Goal: Navigation & Orientation: Find specific page/section

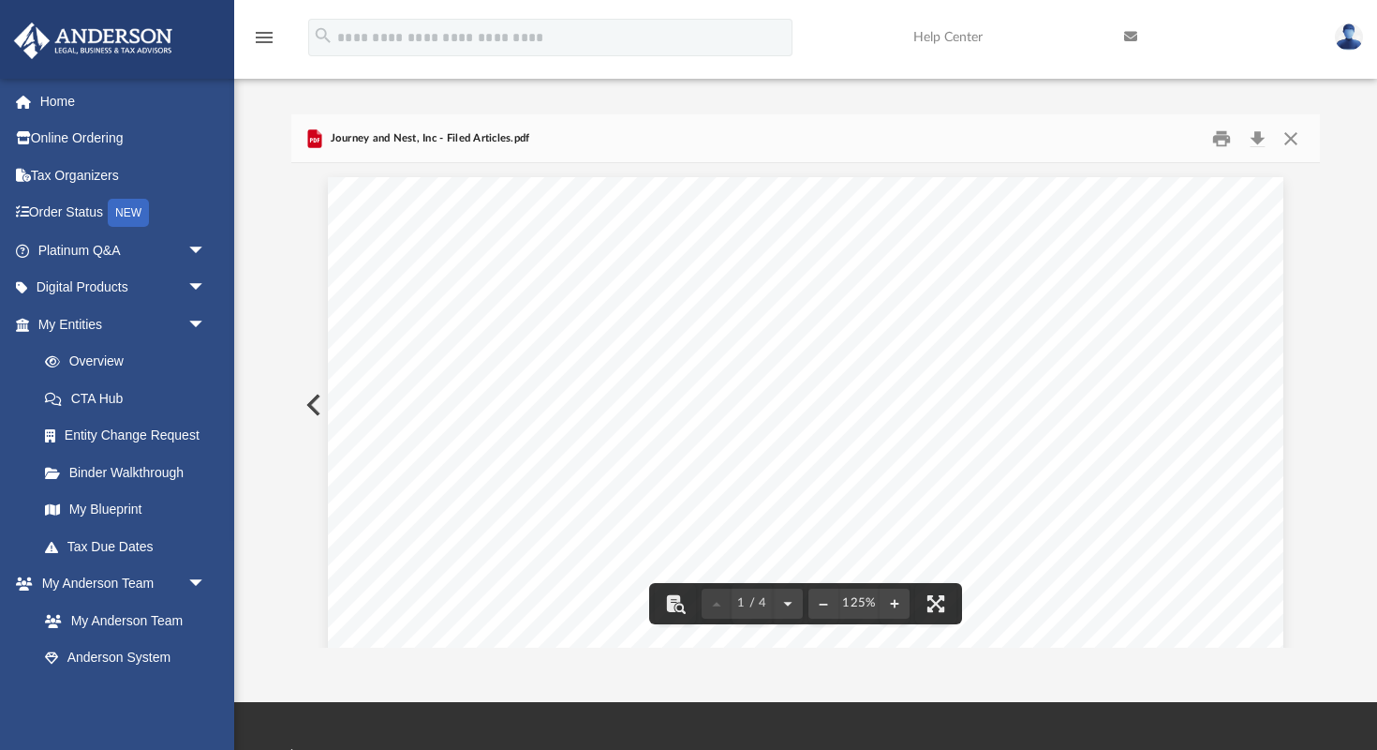
scroll to position [426, 1029]
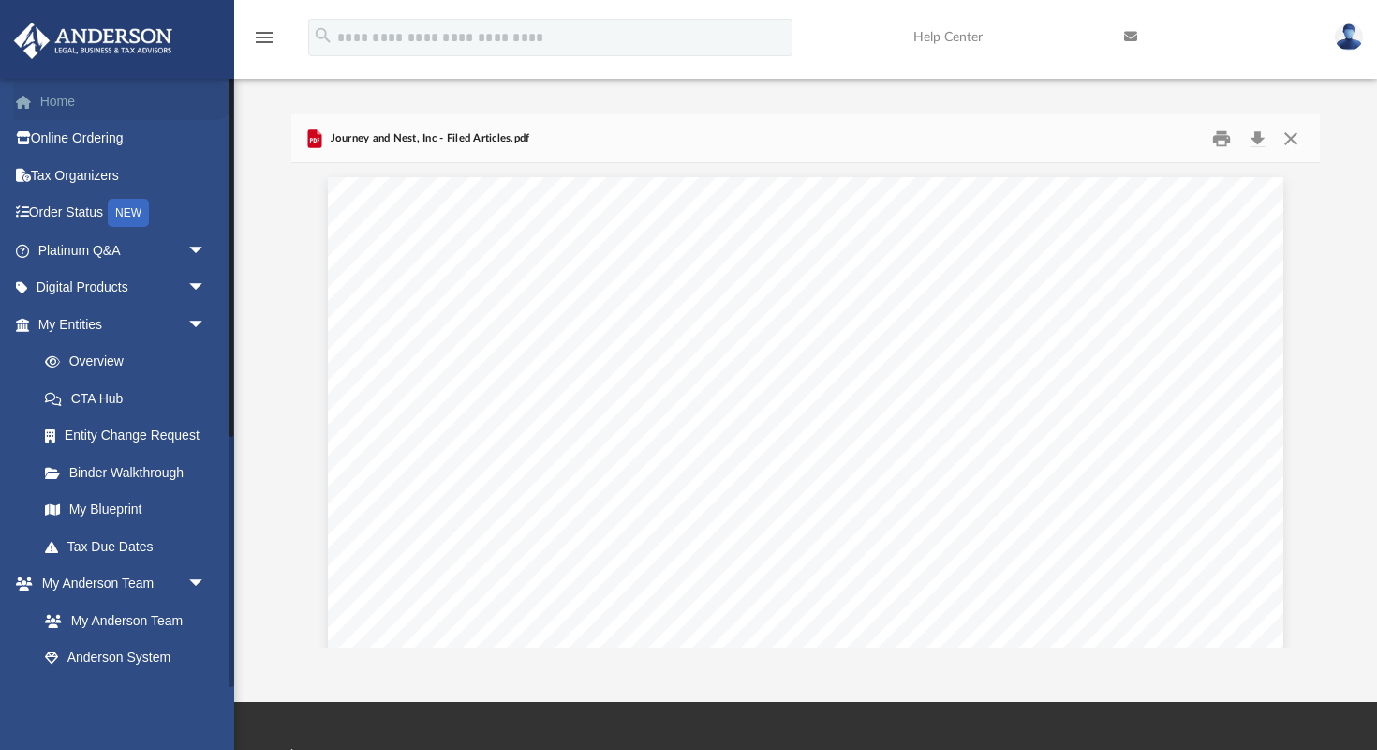
click at [56, 107] on link "Home" at bounding box center [123, 100] width 221 height 37
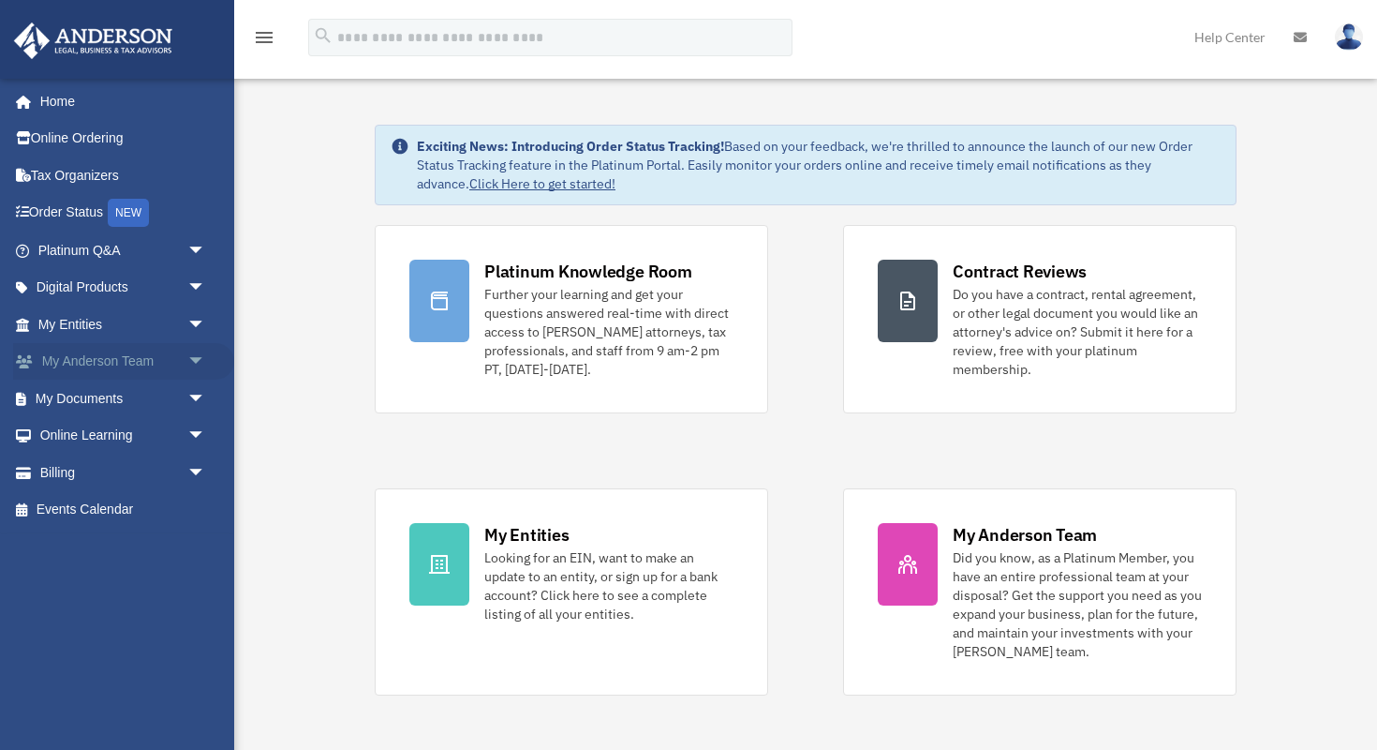
click at [196, 356] on span "arrow_drop_down" at bounding box center [205, 362] width 37 height 38
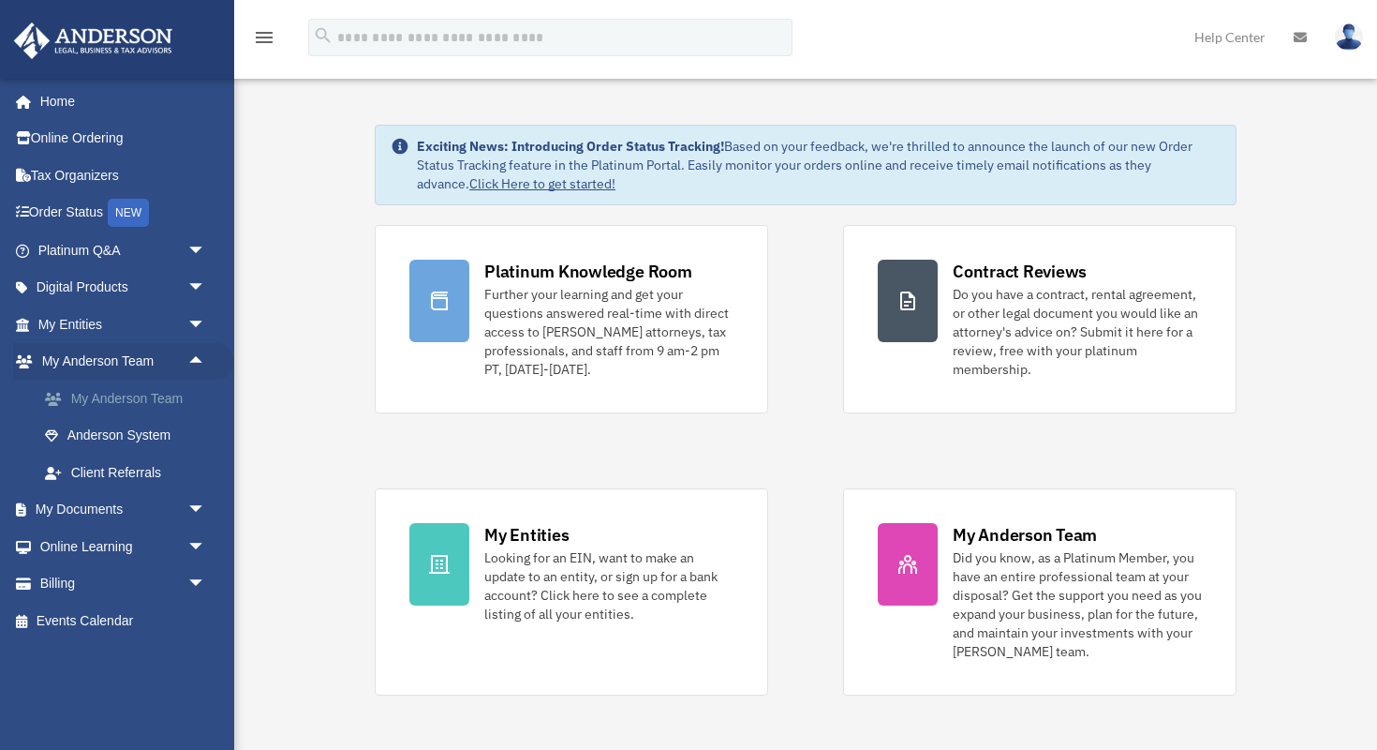
click at [176, 393] on link "My Anderson Team" at bounding box center [130, 397] width 208 height 37
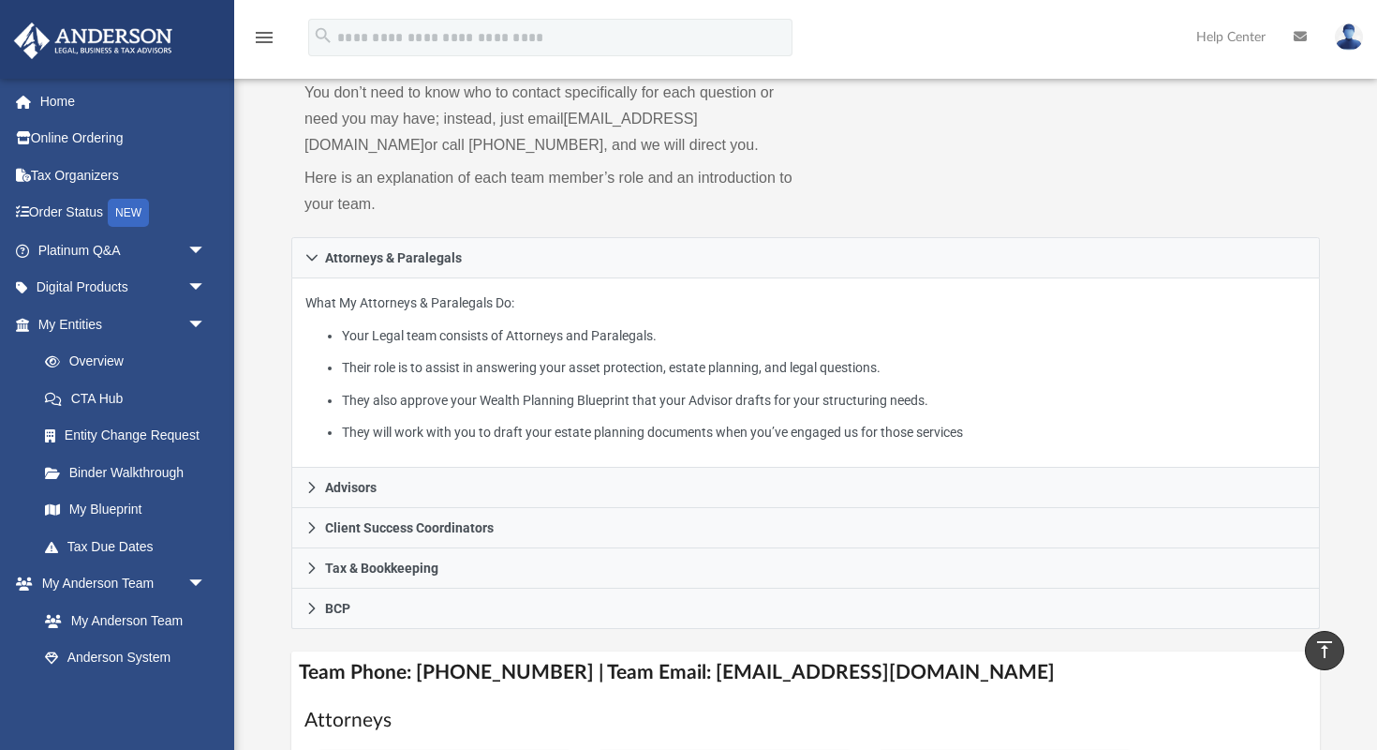
scroll to position [161, 0]
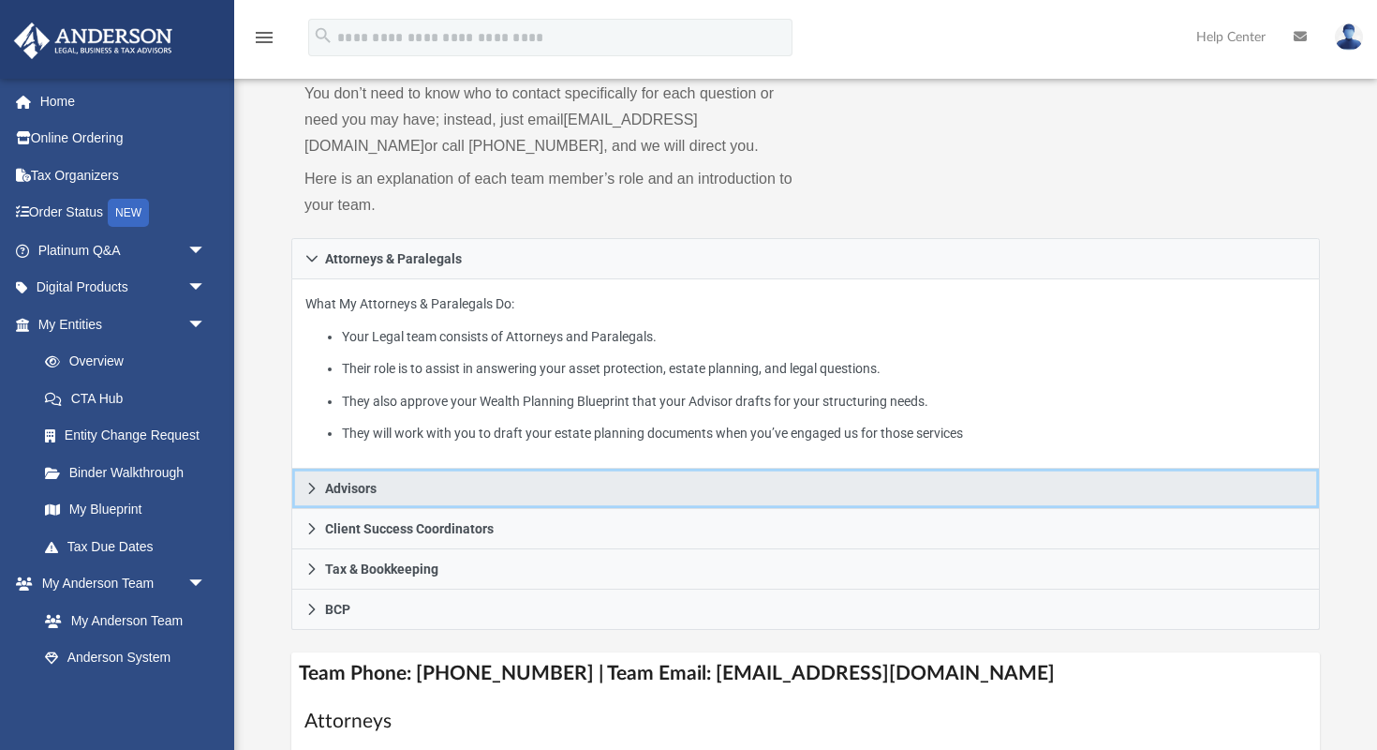
click at [313, 483] on icon at bounding box center [312, 488] width 7 height 11
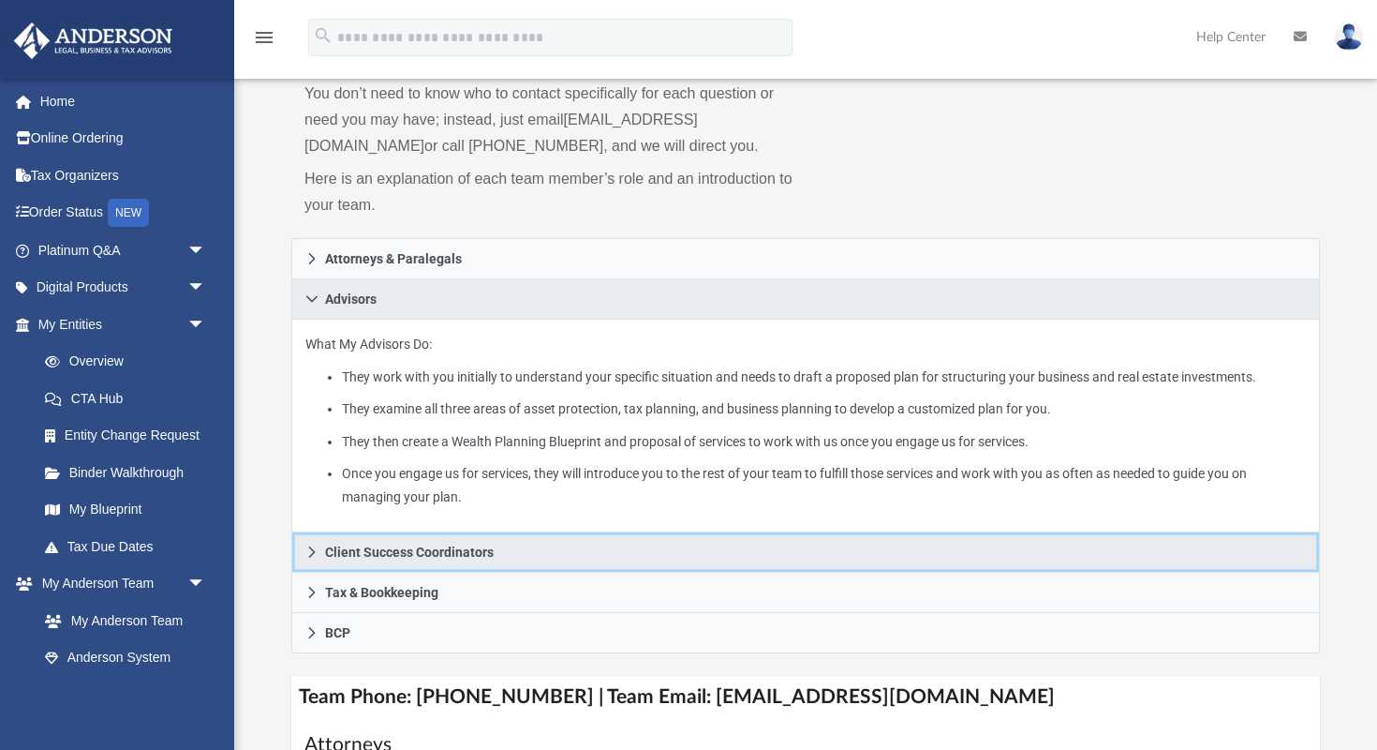
click at [311, 549] on icon at bounding box center [311, 551] width 13 height 13
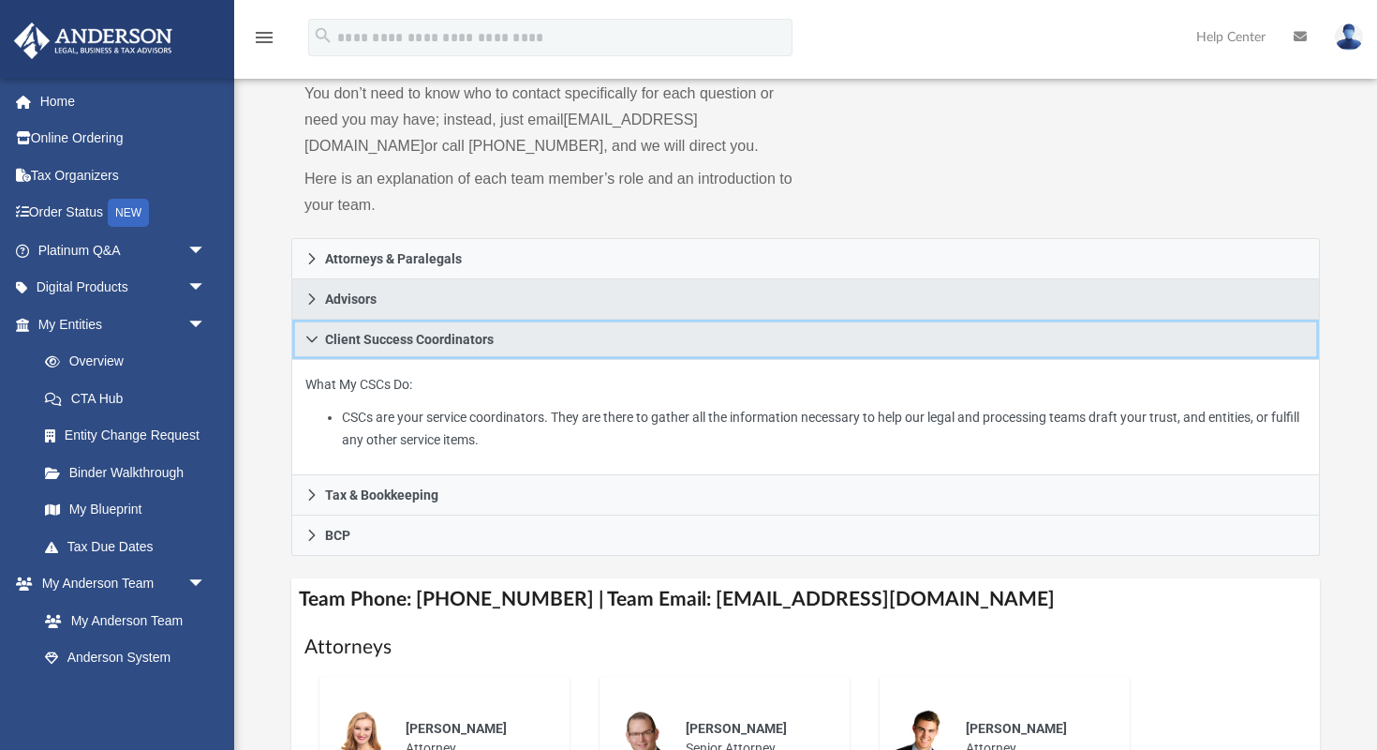
click at [308, 339] on icon at bounding box center [311, 339] width 13 height 13
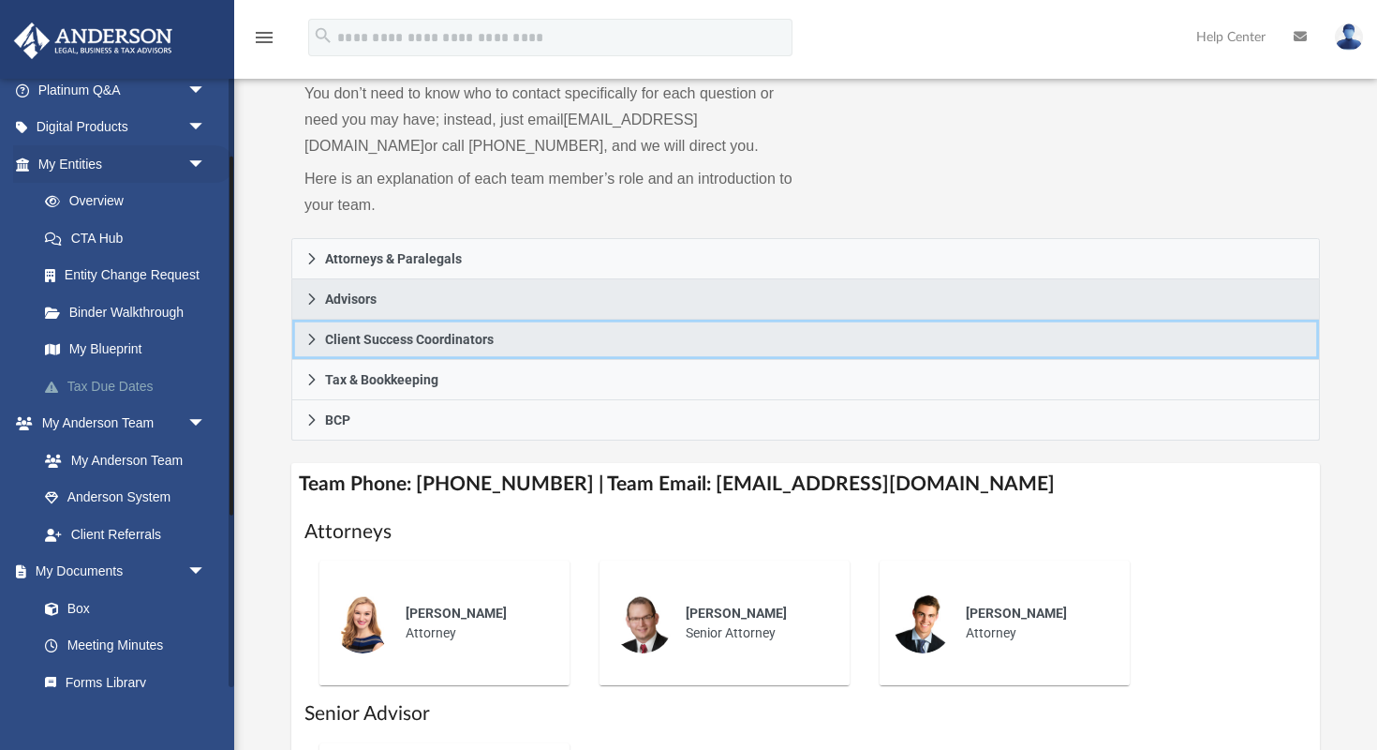
scroll to position [164, 0]
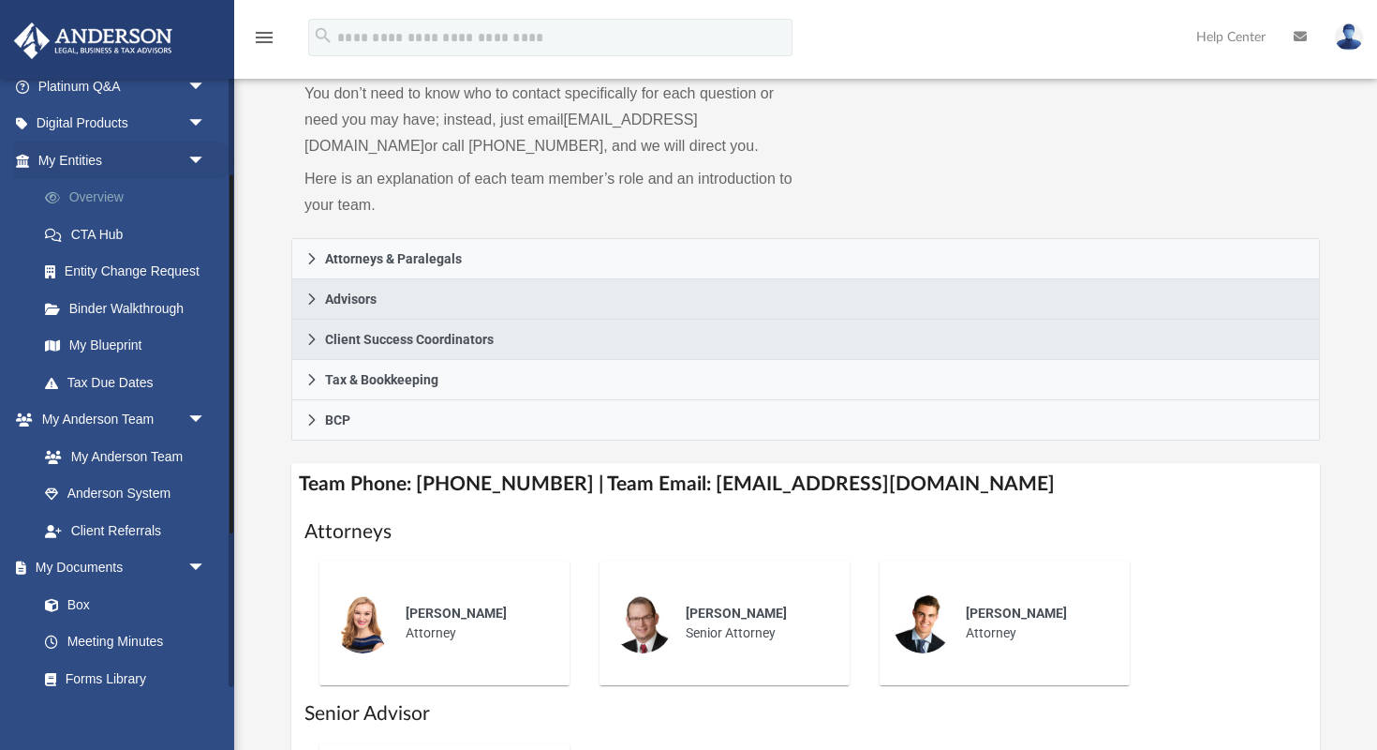
click at [154, 188] on link "Overview" at bounding box center [130, 197] width 208 height 37
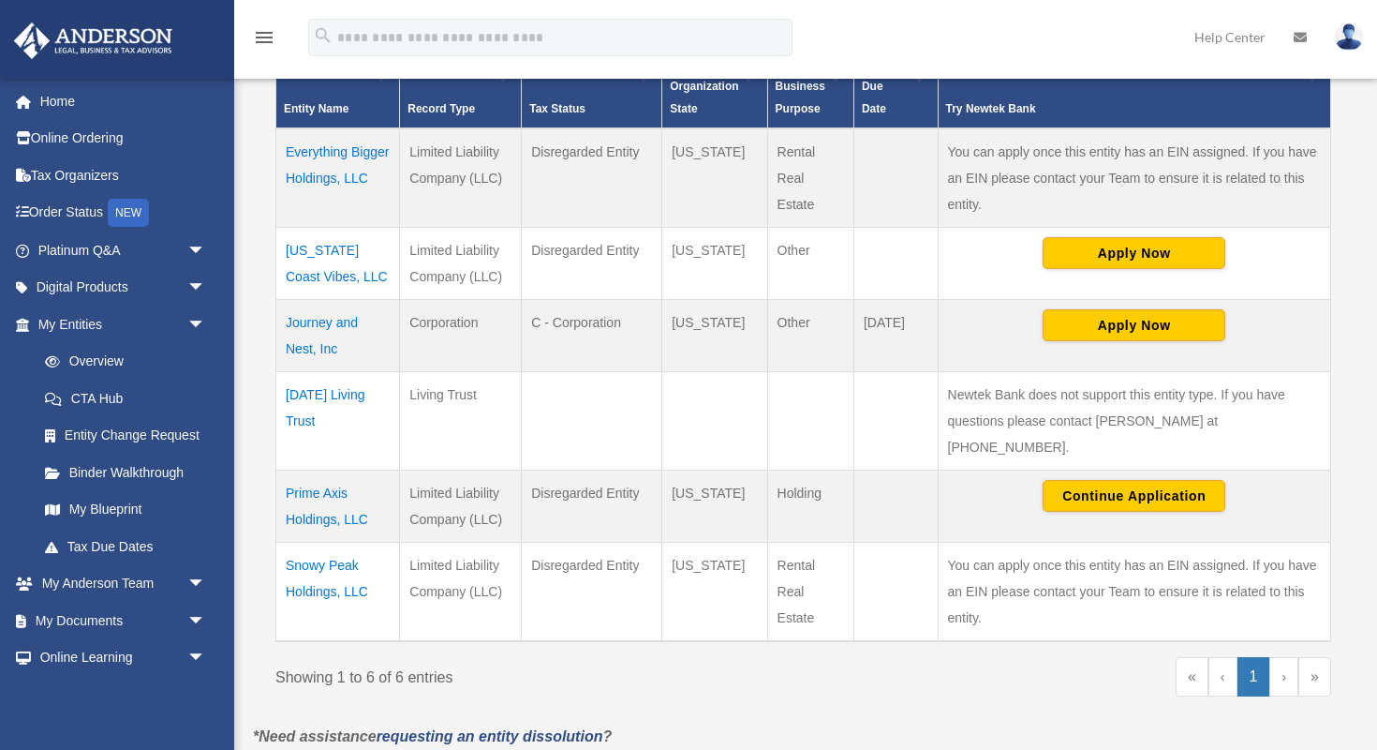
scroll to position [475, 0]
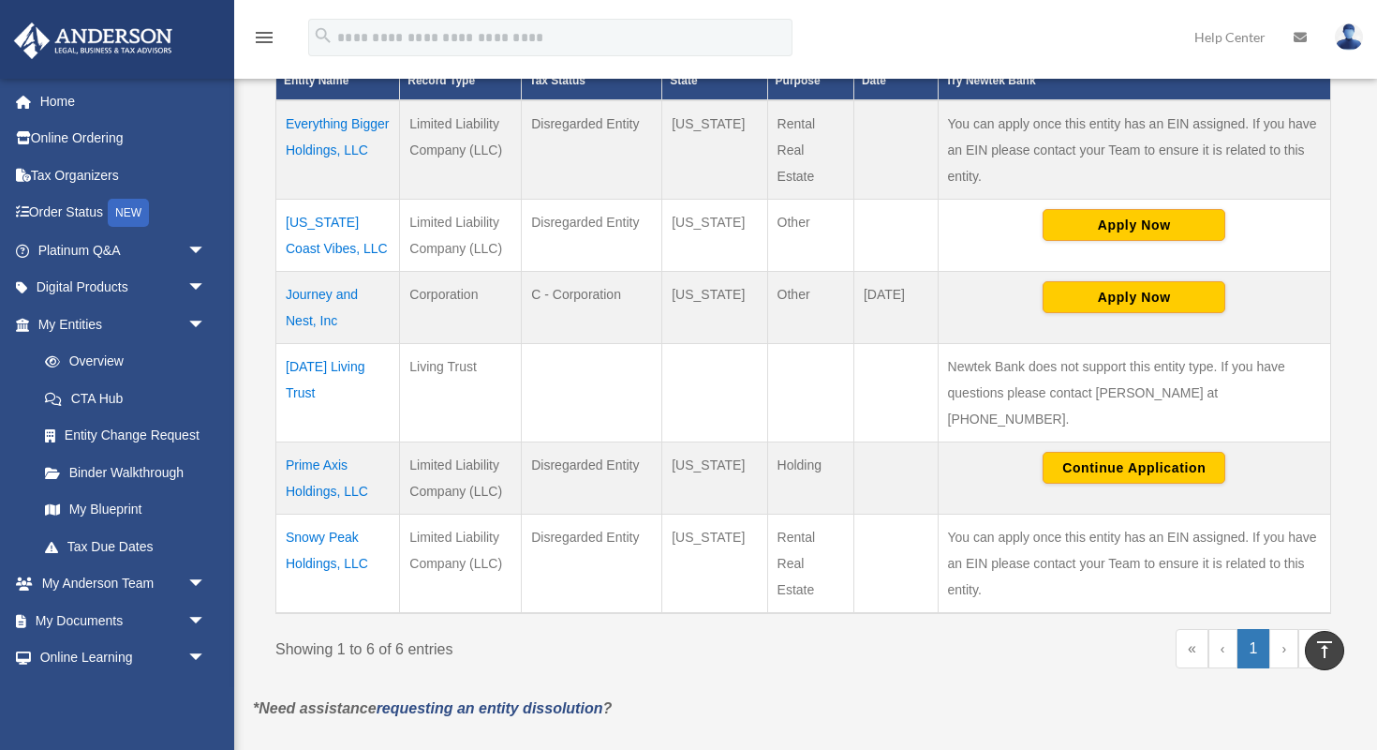
click at [317, 221] on td "Florida Coast Vibes, LLC" at bounding box center [338, 235] width 124 height 72
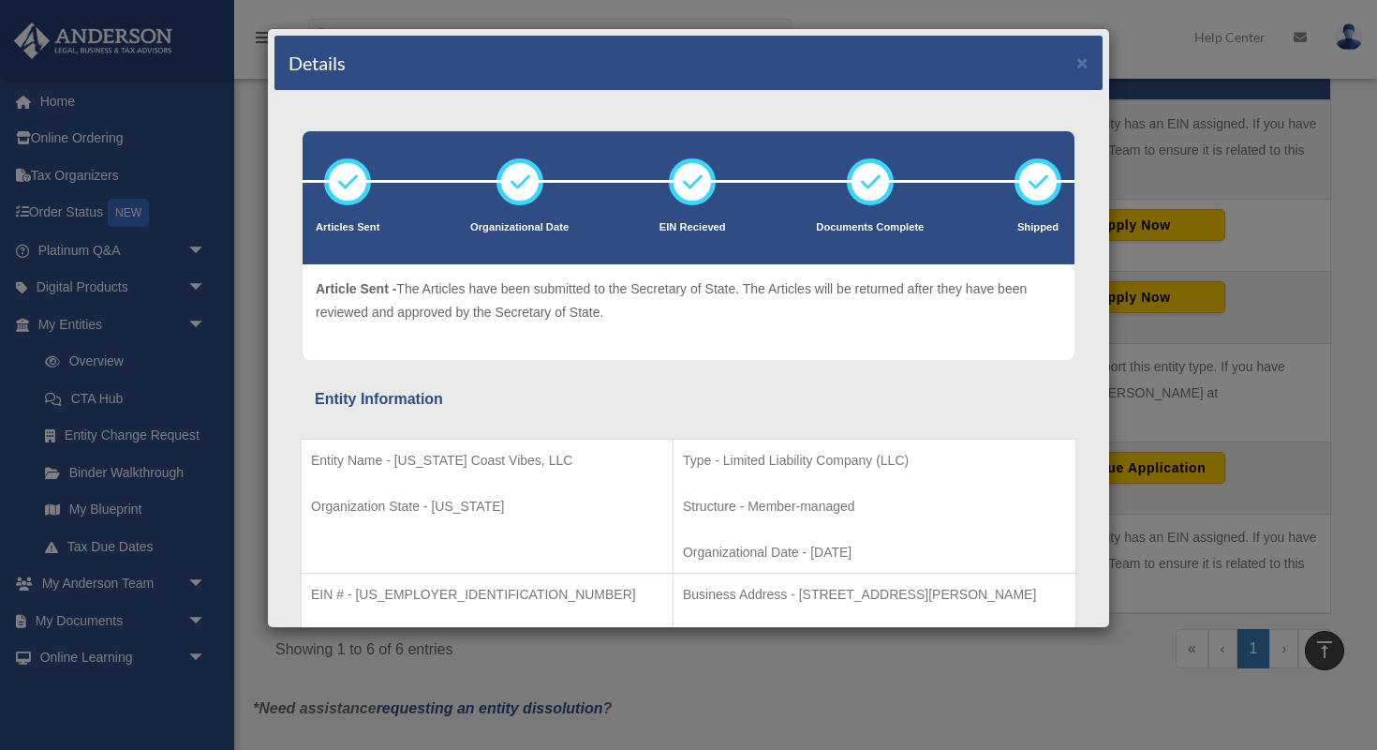
scroll to position [0, 0]
click at [1080, 61] on button "×" at bounding box center [1082, 62] width 12 height 20
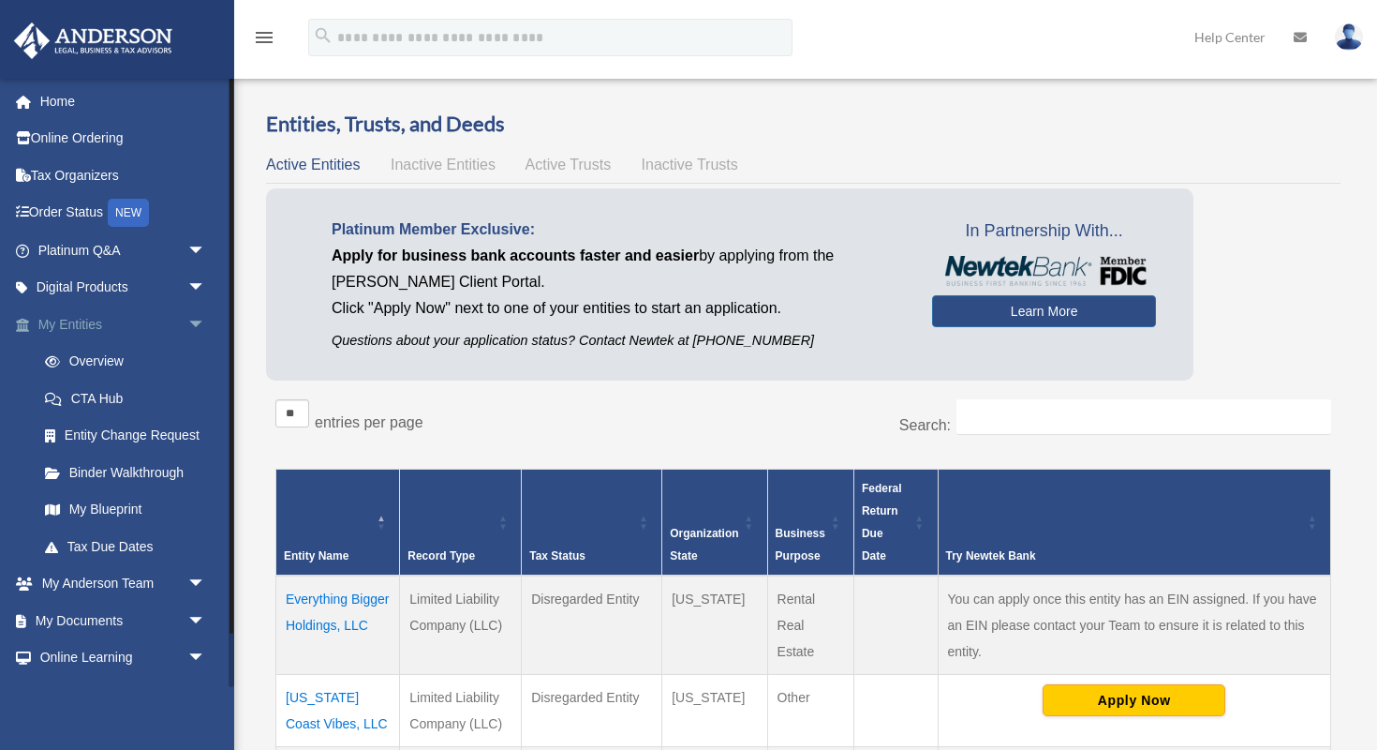
click at [196, 323] on span "arrow_drop_down" at bounding box center [205, 324] width 37 height 38
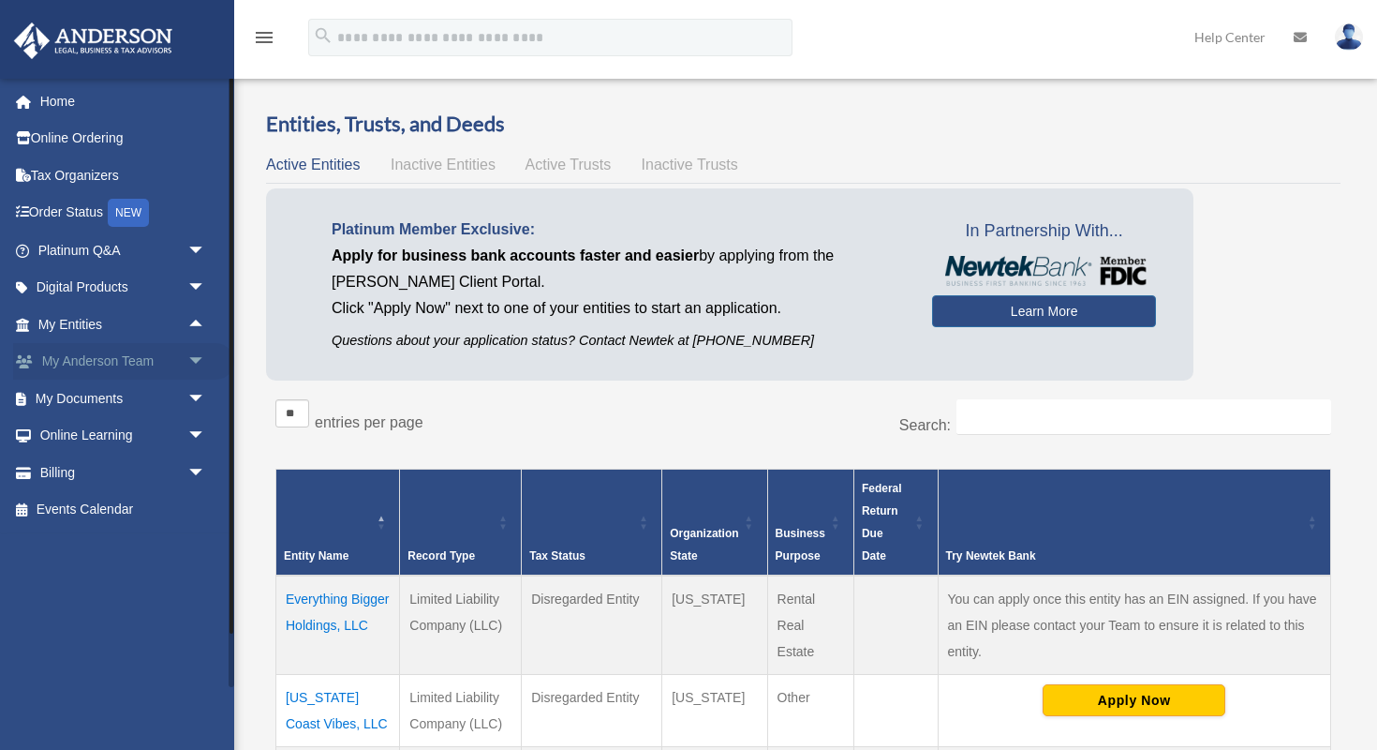
click at [196, 358] on span "arrow_drop_down" at bounding box center [205, 362] width 37 height 38
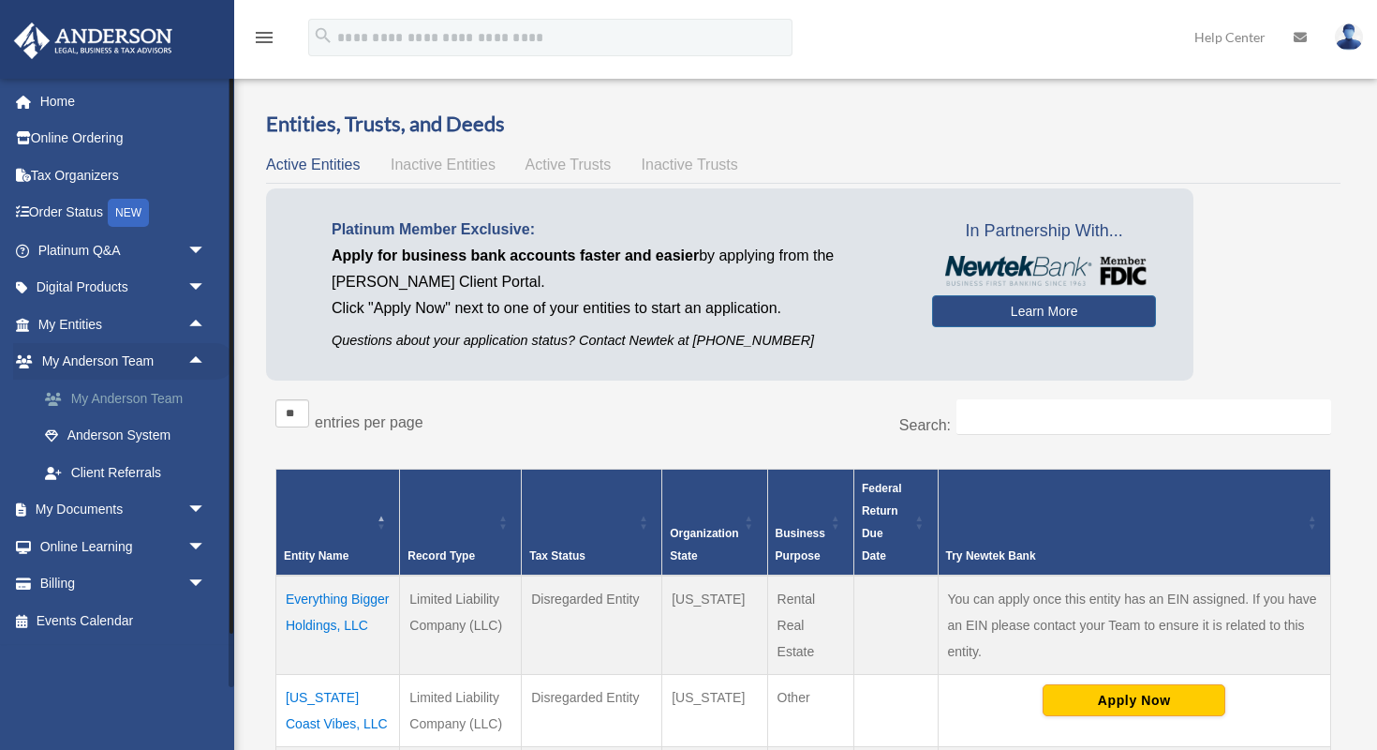
click at [151, 392] on link "My Anderson Team" at bounding box center [130, 397] width 208 height 37
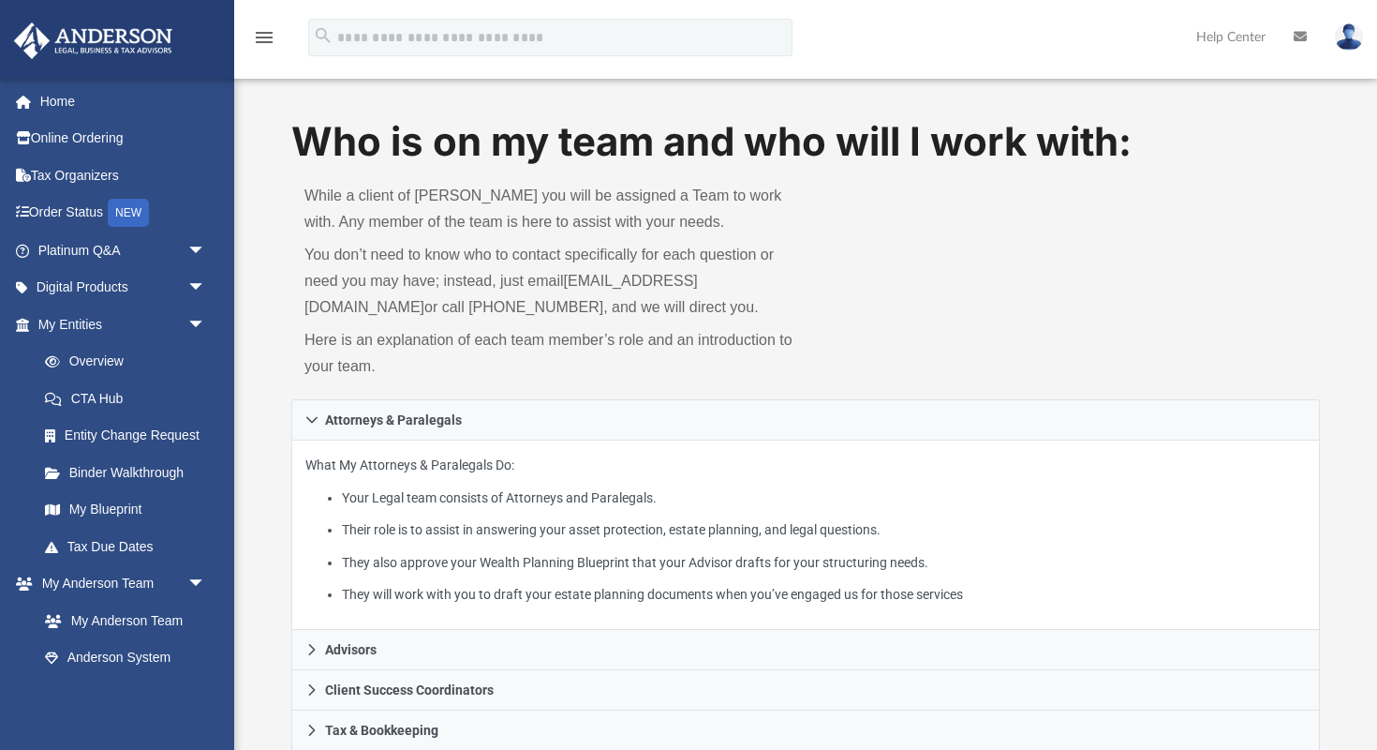
click at [292, 330] on div "While a client of [PERSON_NAME] you will be assigned a Team to work with. Any m…" at bounding box center [548, 285] width 514 height 230
